Goal: Task Accomplishment & Management: Use online tool/utility

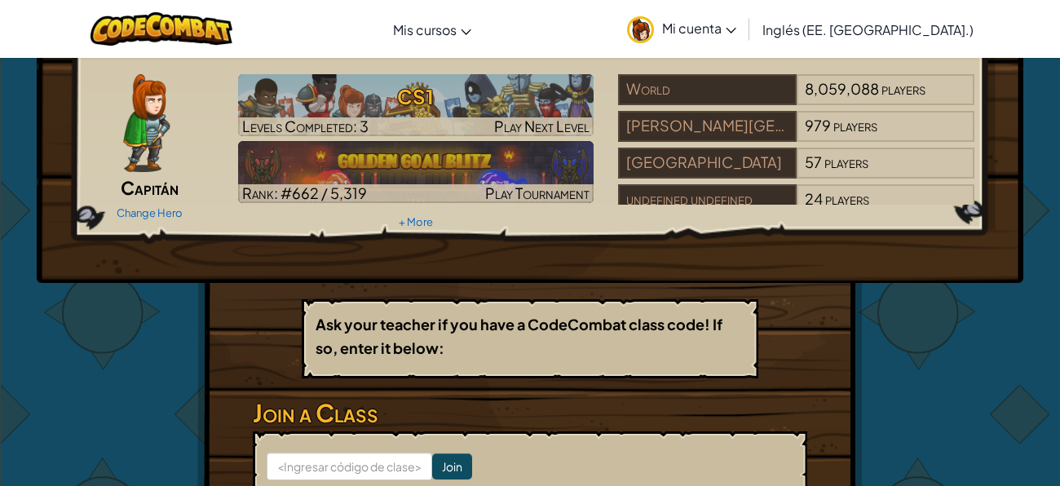
scroll to position [51, 0]
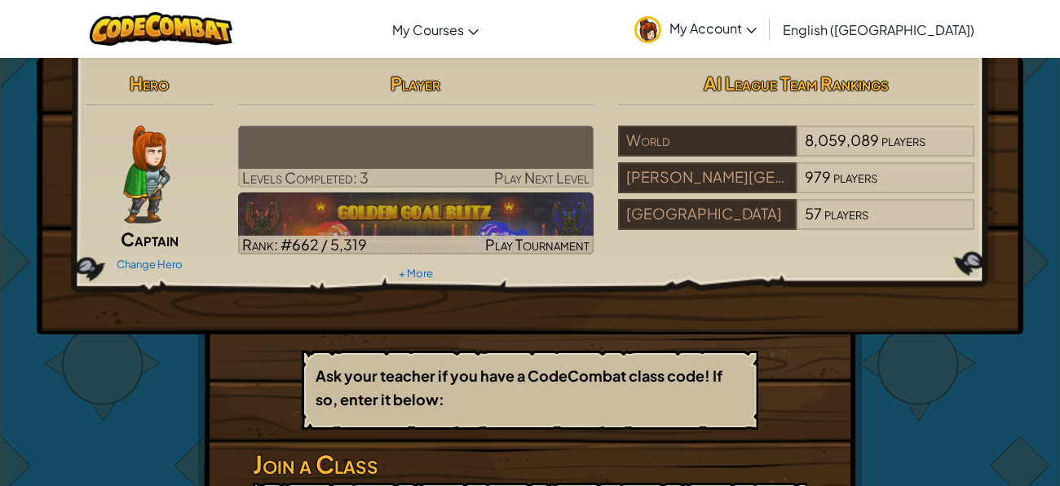
click at [420, 171] on div at bounding box center [416, 178] width 356 height 19
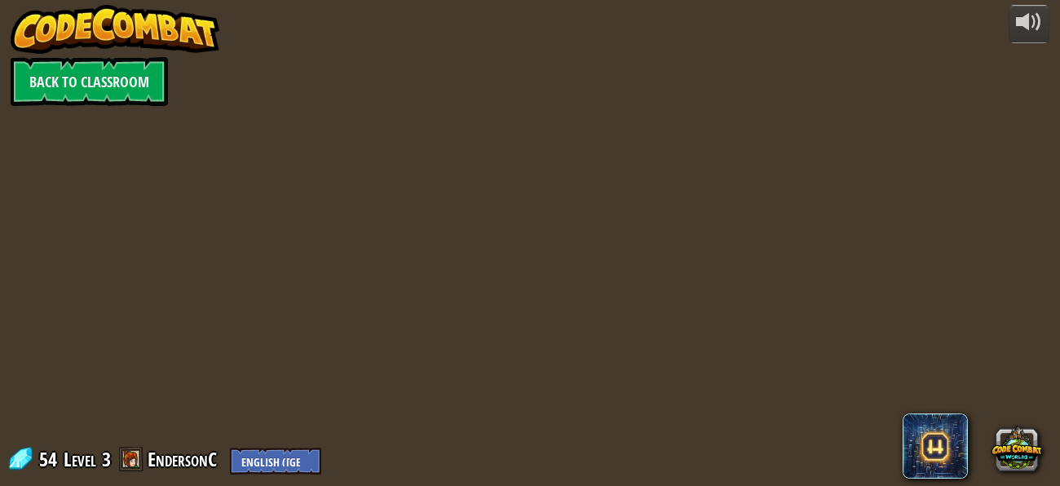
click at [408, 163] on div at bounding box center [529, 243] width 743 height 486
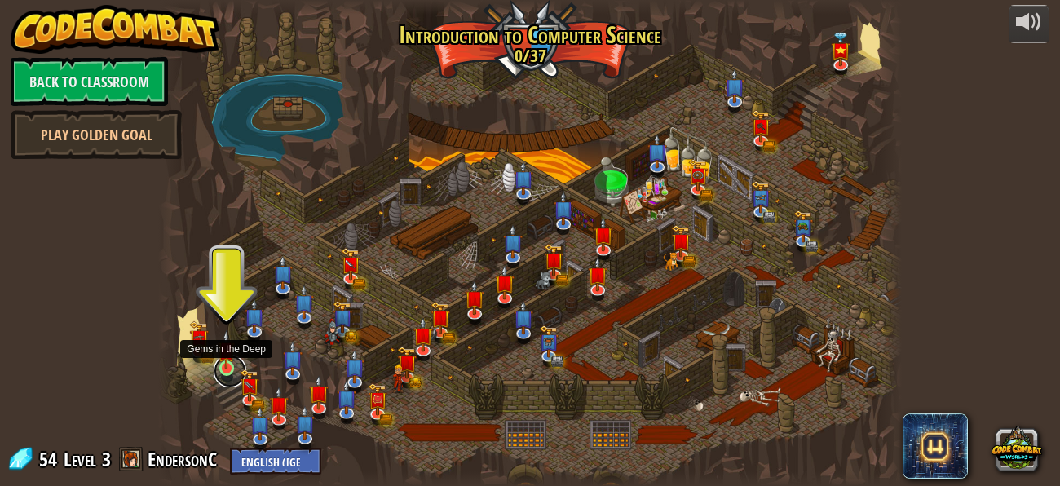
click at [214, 364] on link at bounding box center [230, 371] width 33 height 33
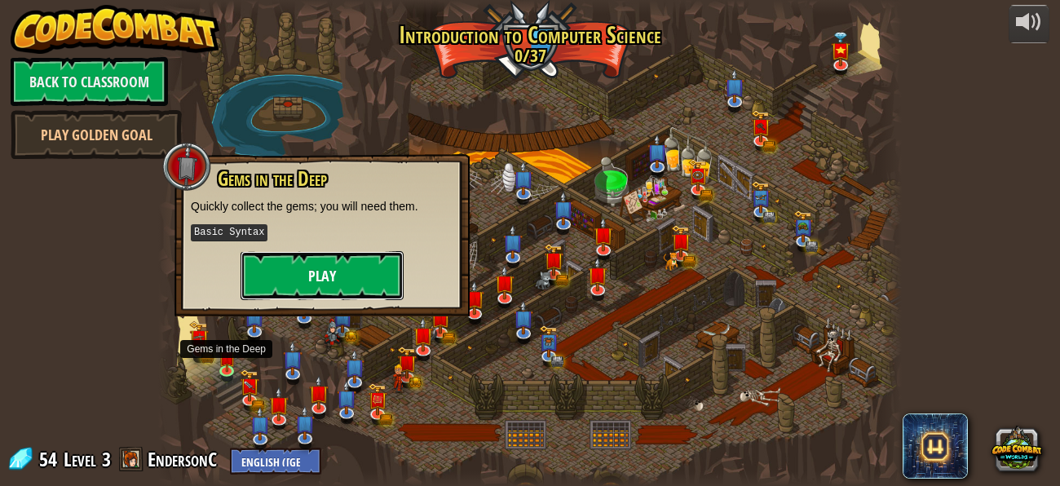
click at [280, 280] on button "Play" at bounding box center [321, 275] width 163 height 49
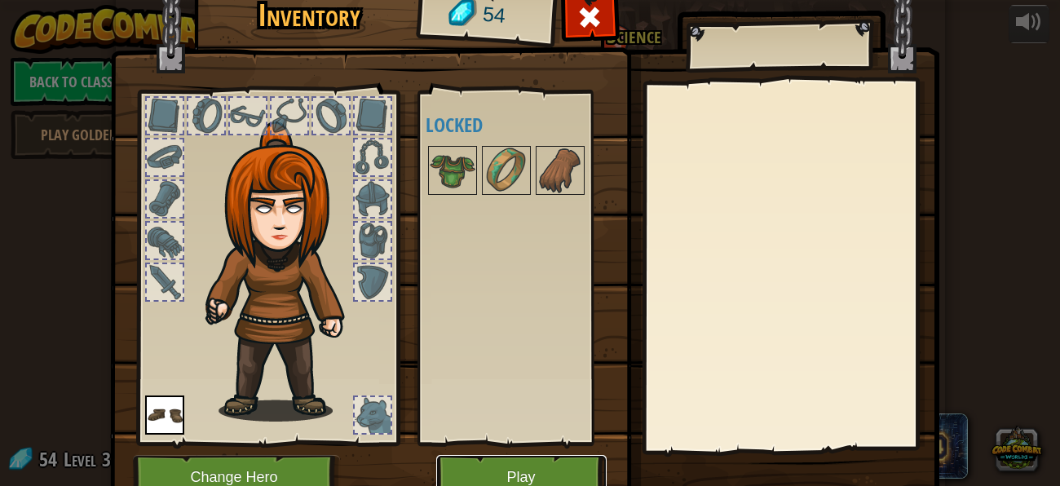
click at [496, 463] on button "Play" at bounding box center [521, 477] width 170 height 45
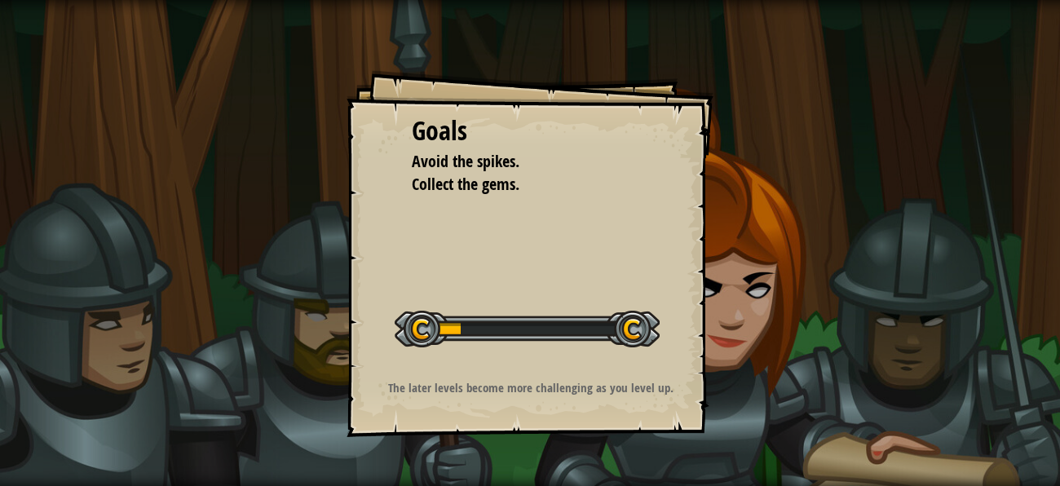
click at [528, 212] on div "Goals Avoid the spikes. Collect the gems. Start Level Error loading from server…" at bounding box center [529, 253] width 367 height 367
click at [508, 185] on span "Collect the gems." at bounding box center [466, 184] width 108 height 22
